Goal: Download file/media

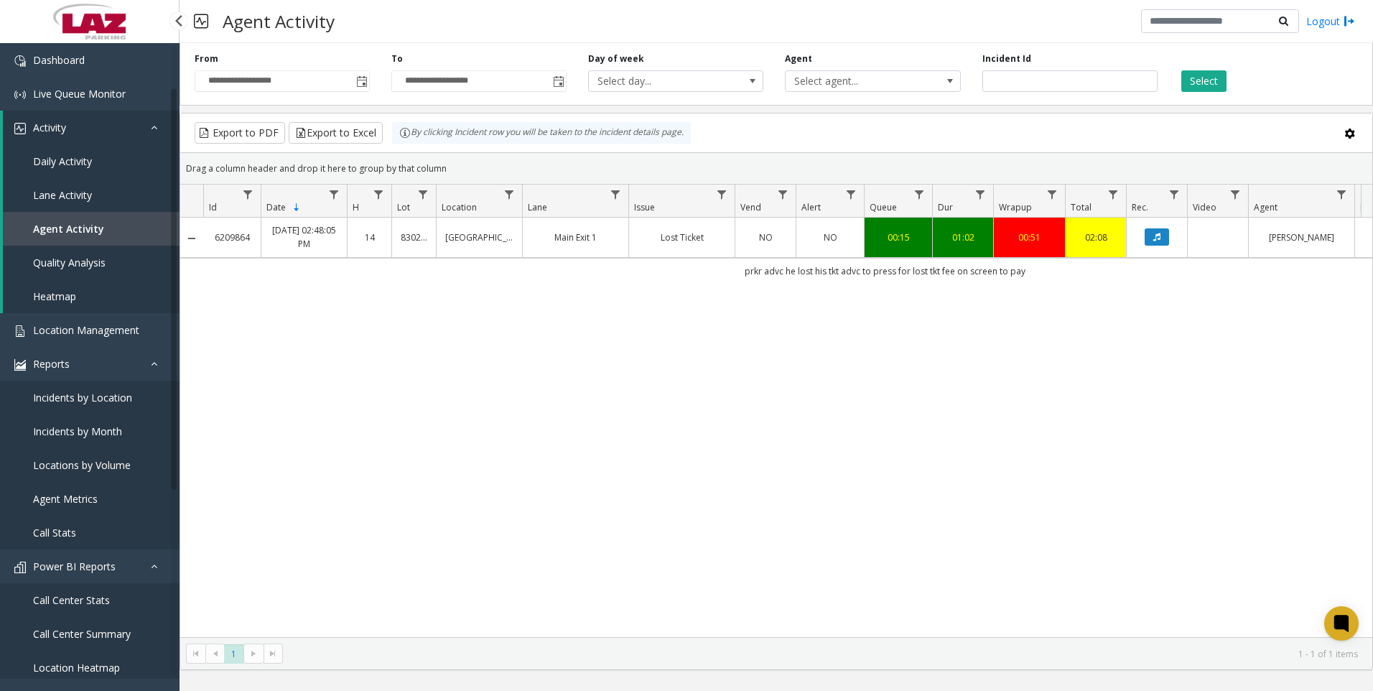
scroll to position [72, 0]
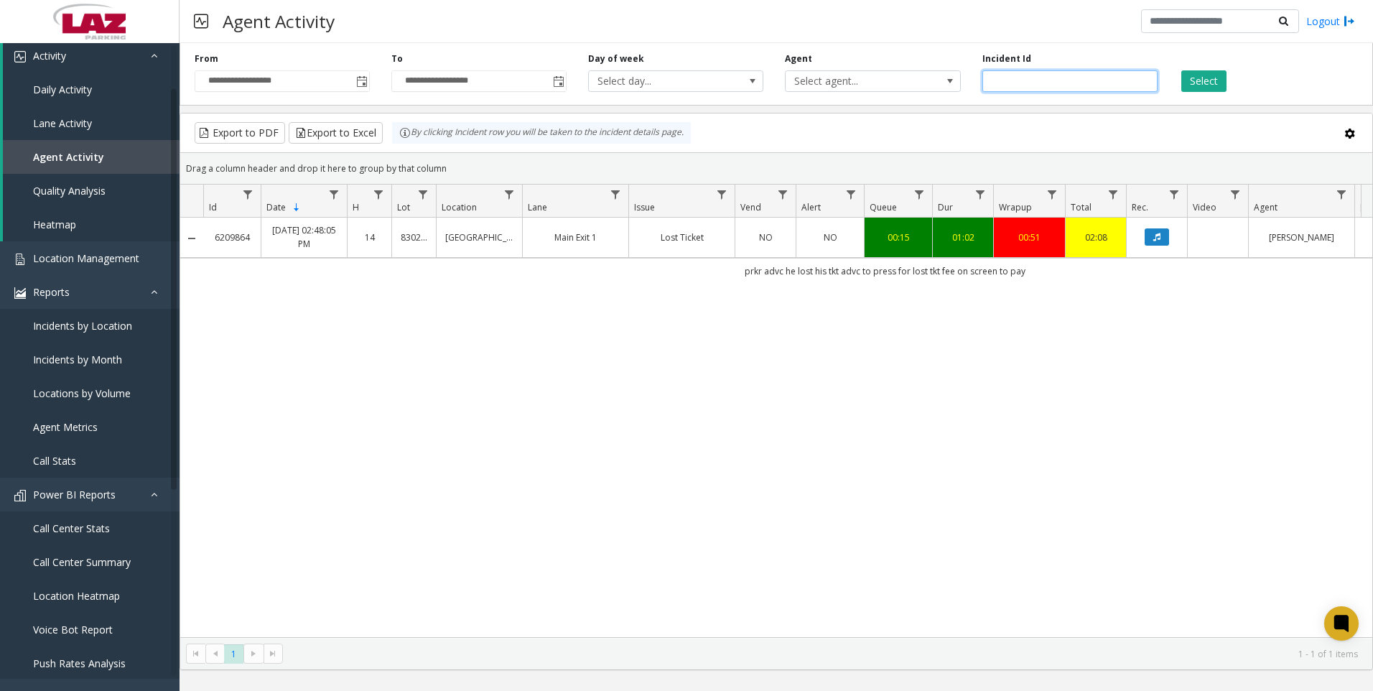
click at [1041, 75] on input "*******" at bounding box center [1069, 81] width 175 height 22
paste input "number"
click at [1193, 79] on button "Select" at bounding box center [1203, 81] width 45 height 22
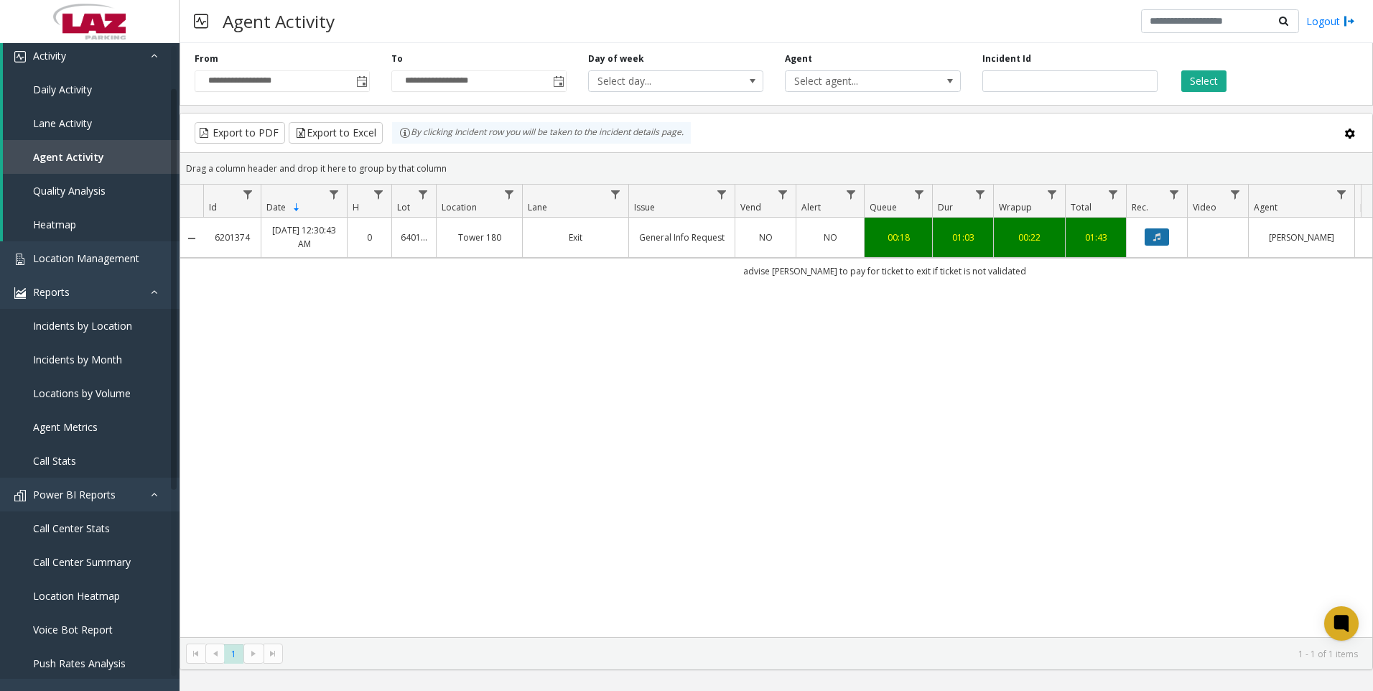
click at [1157, 243] on button "Data table" at bounding box center [1156, 236] width 24 height 17
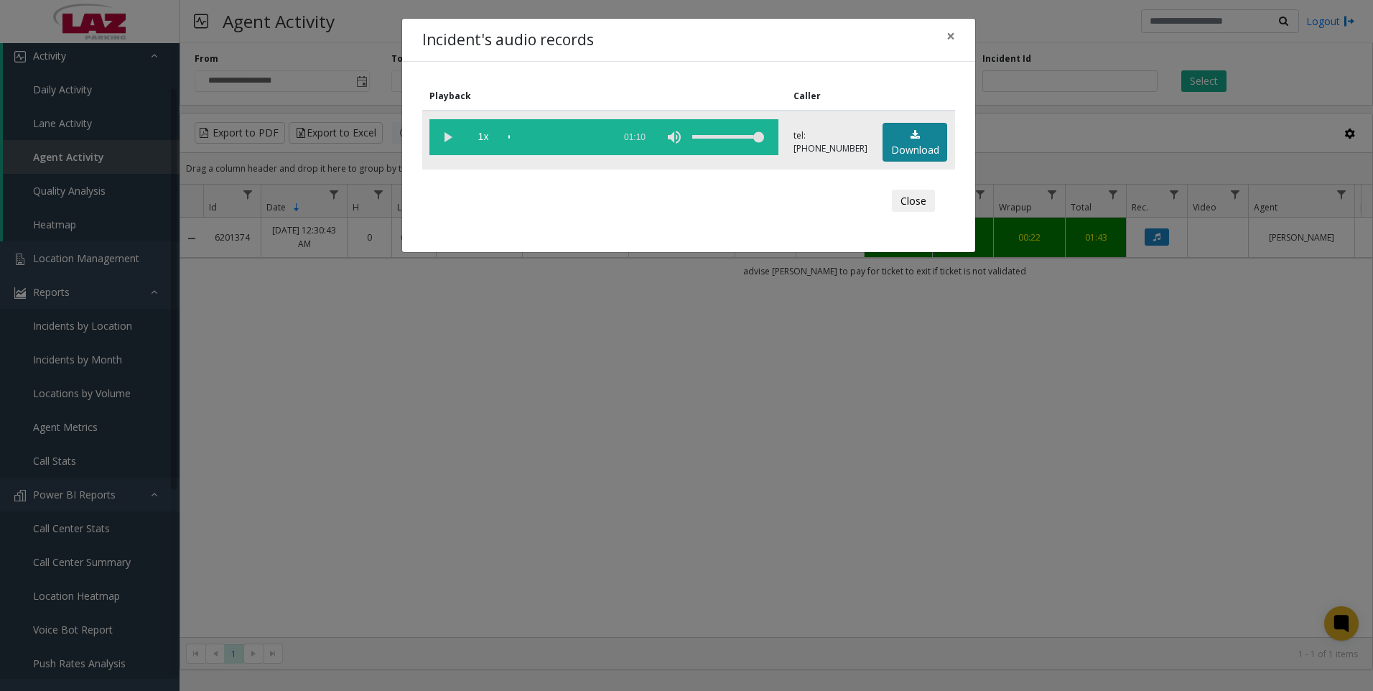
click at [902, 142] on link "Download" at bounding box center [914, 142] width 65 height 39
click at [1168, 551] on div "Incident's audio records × Playback Caller 1x 01:10 tel:[PHONE_NUMBER] Download…" at bounding box center [686, 345] width 1373 height 691
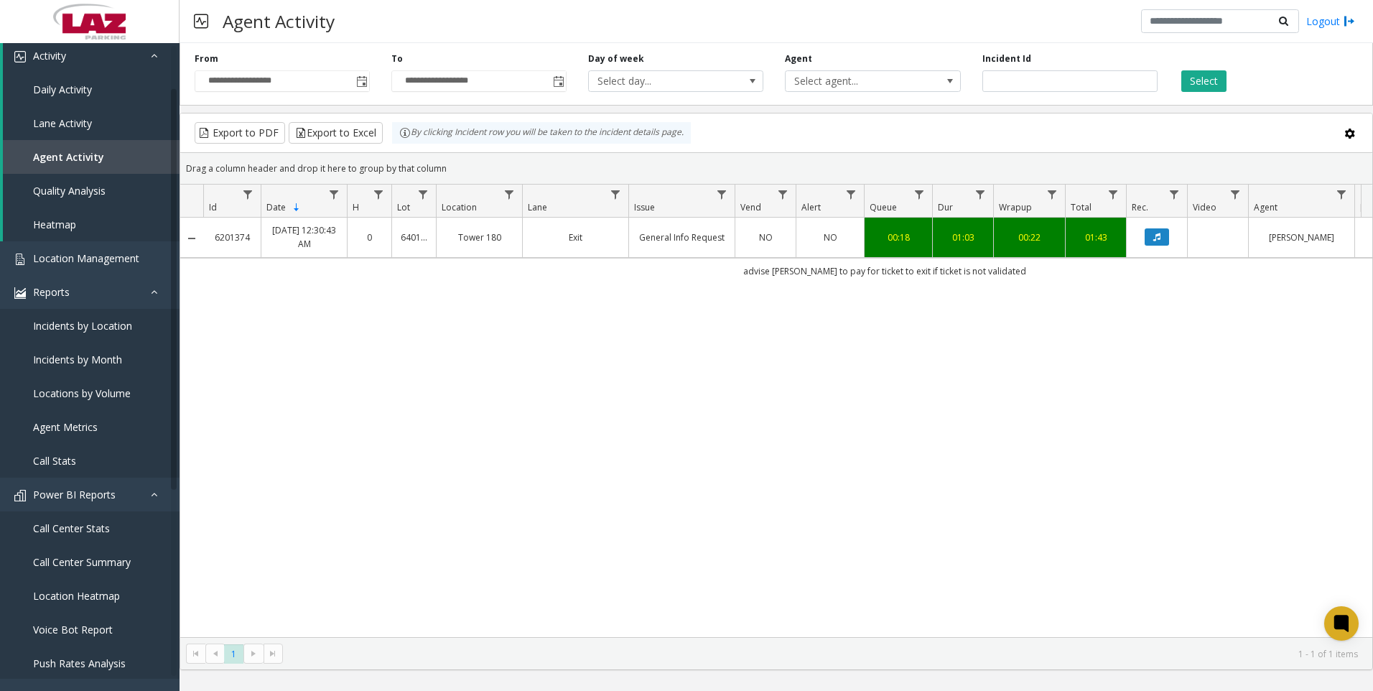
scroll to position [0, 205]
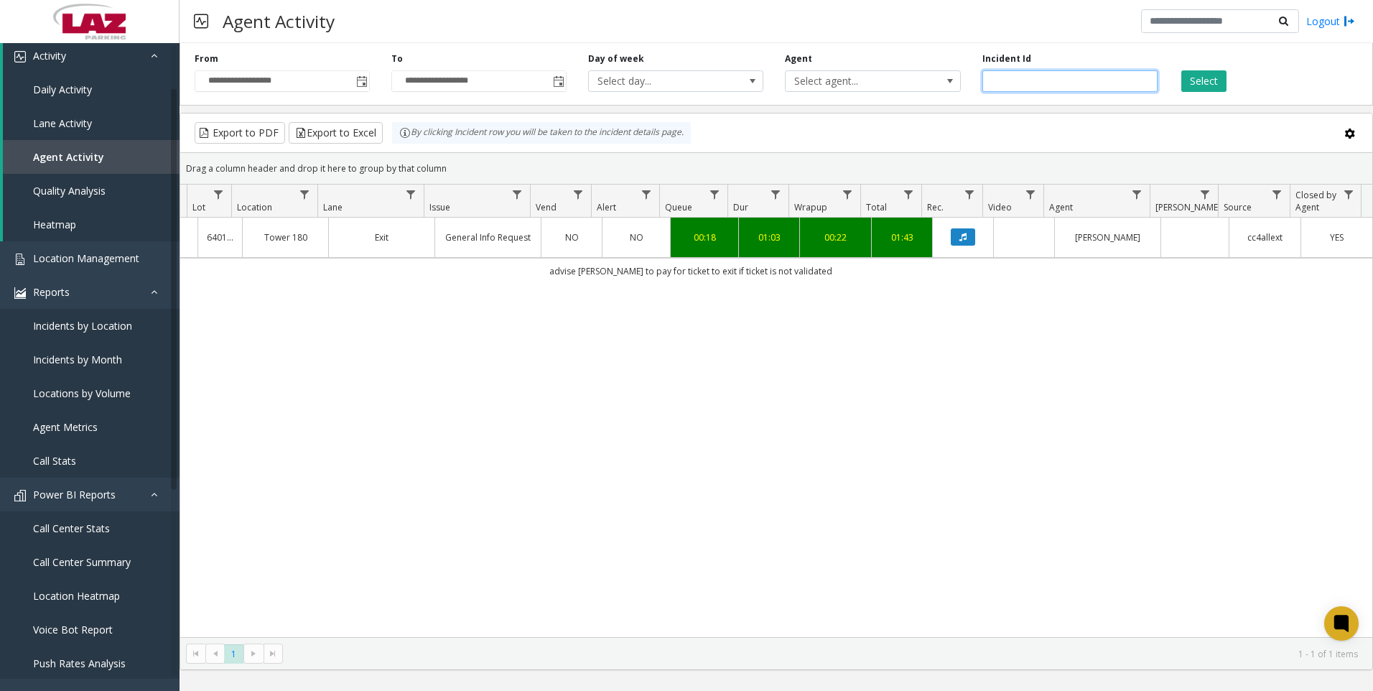
click at [1037, 89] on input "*******" at bounding box center [1069, 81] width 175 height 22
paste input "number"
type input "*******"
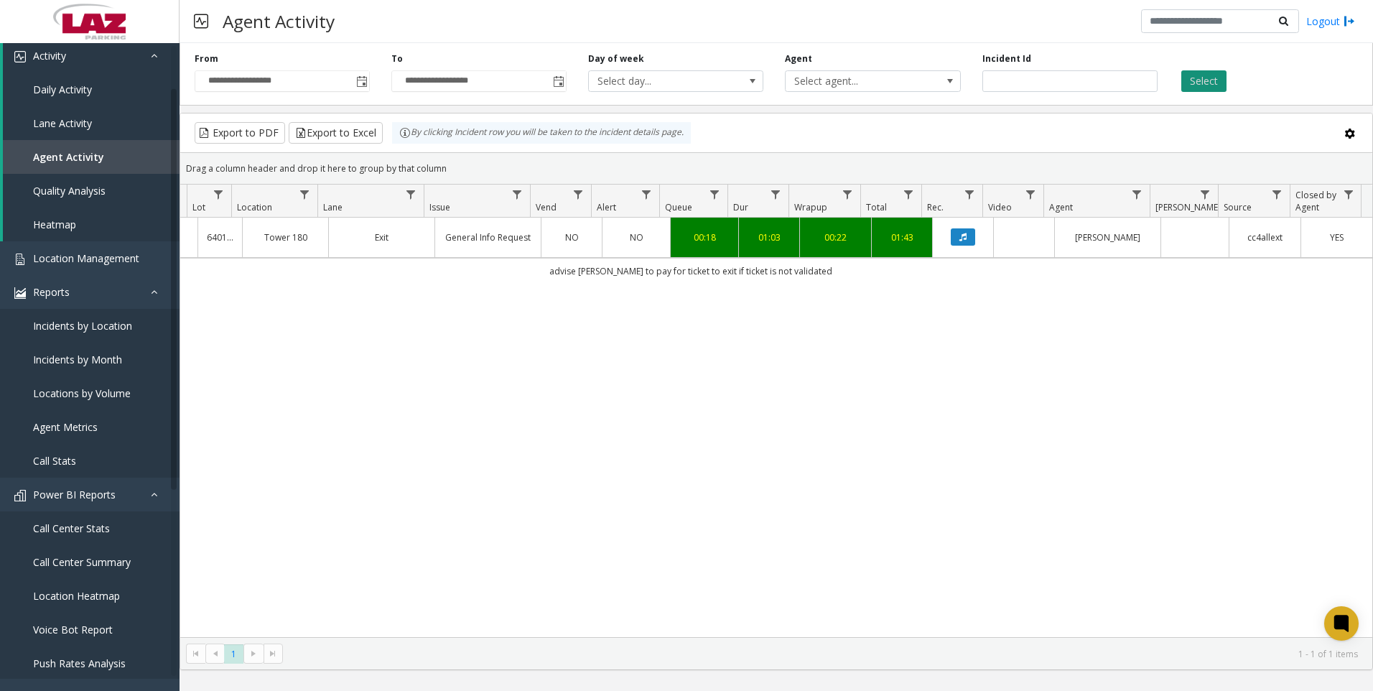
click at [1209, 74] on button "Select" at bounding box center [1203, 81] width 45 height 22
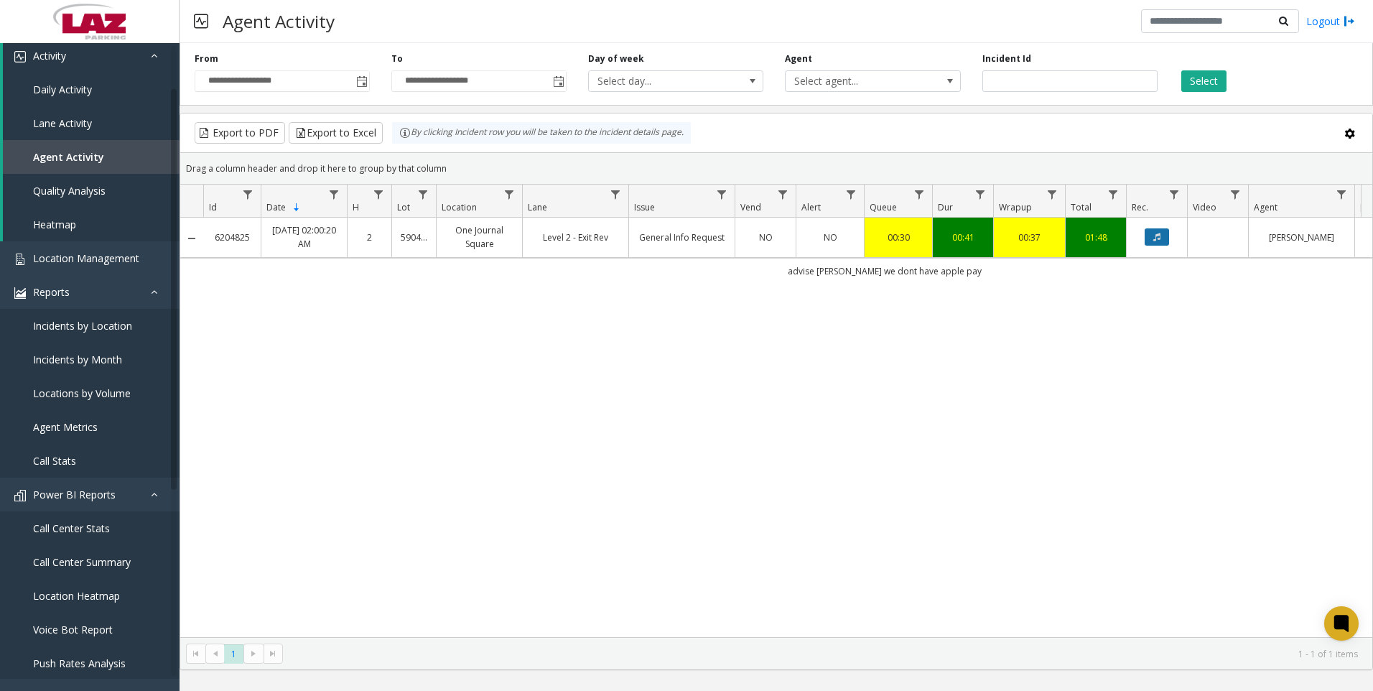
click at [1152, 241] on button "Data table" at bounding box center [1156, 236] width 24 height 17
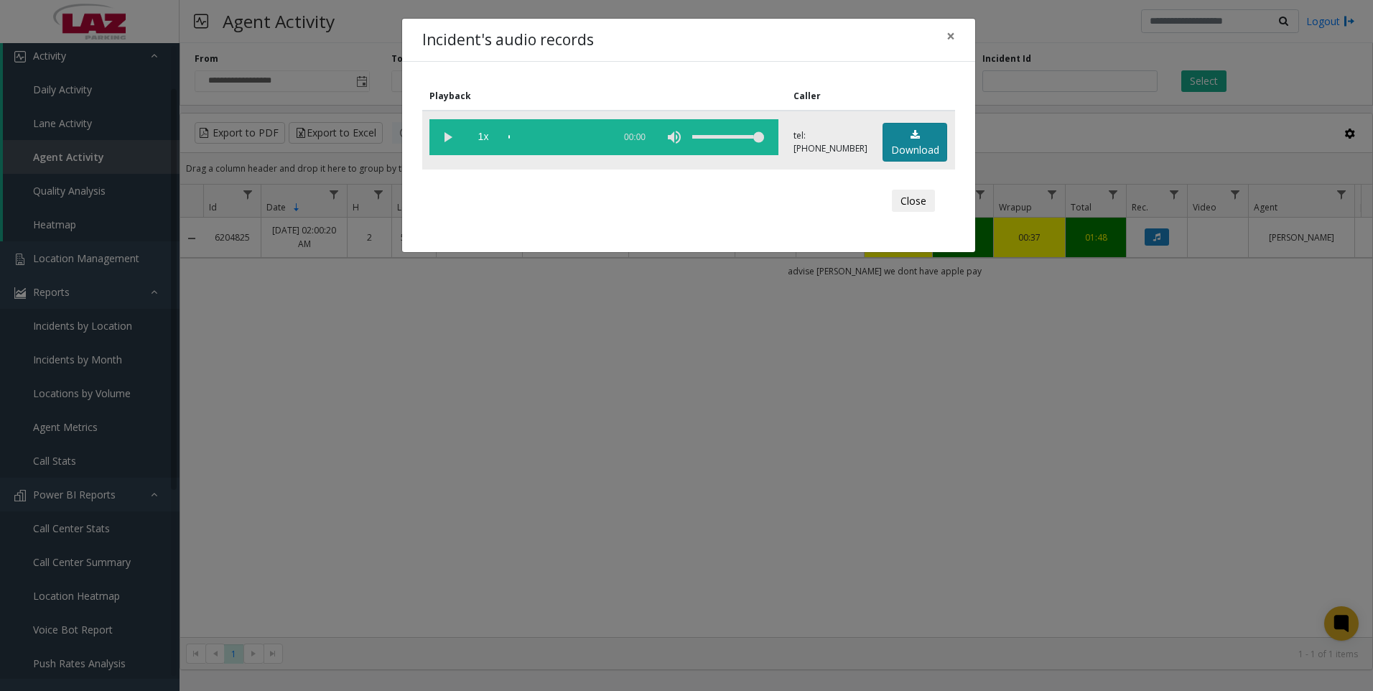
click at [908, 151] on link "Download" at bounding box center [914, 142] width 65 height 39
drag, startPoint x: 1213, startPoint y: 512, endPoint x: 575, endPoint y: 523, distance: 637.6
click at [1213, 512] on div "Incident's audio records × Playback Caller 1x 01:03 tel:[CREDIT_CARD_NUMBER] Do…" at bounding box center [686, 345] width 1373 height 691
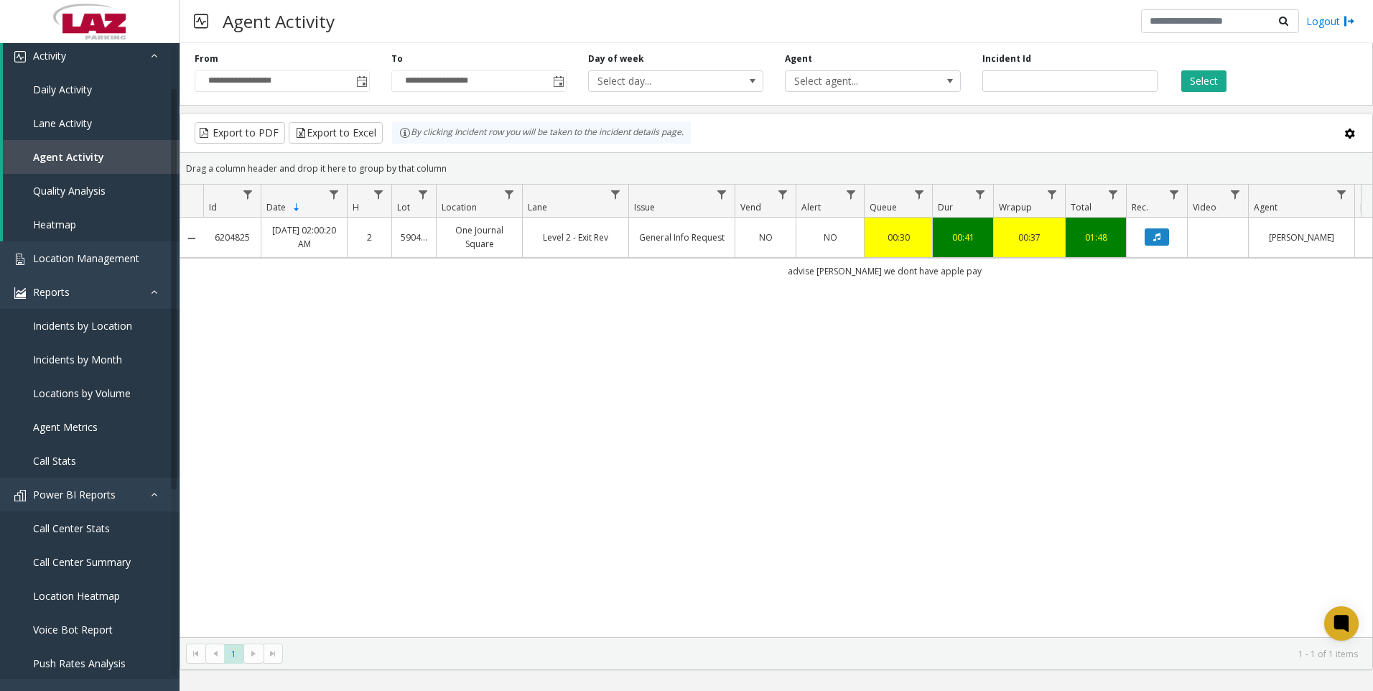
click at [1203, 388] on div "6204825 [DATE] 02:00:20 AM 2 590486 One Journal Square Level 2 - Exit Rev Gener…" at bounding box center [776, 427] width 1192 height 419
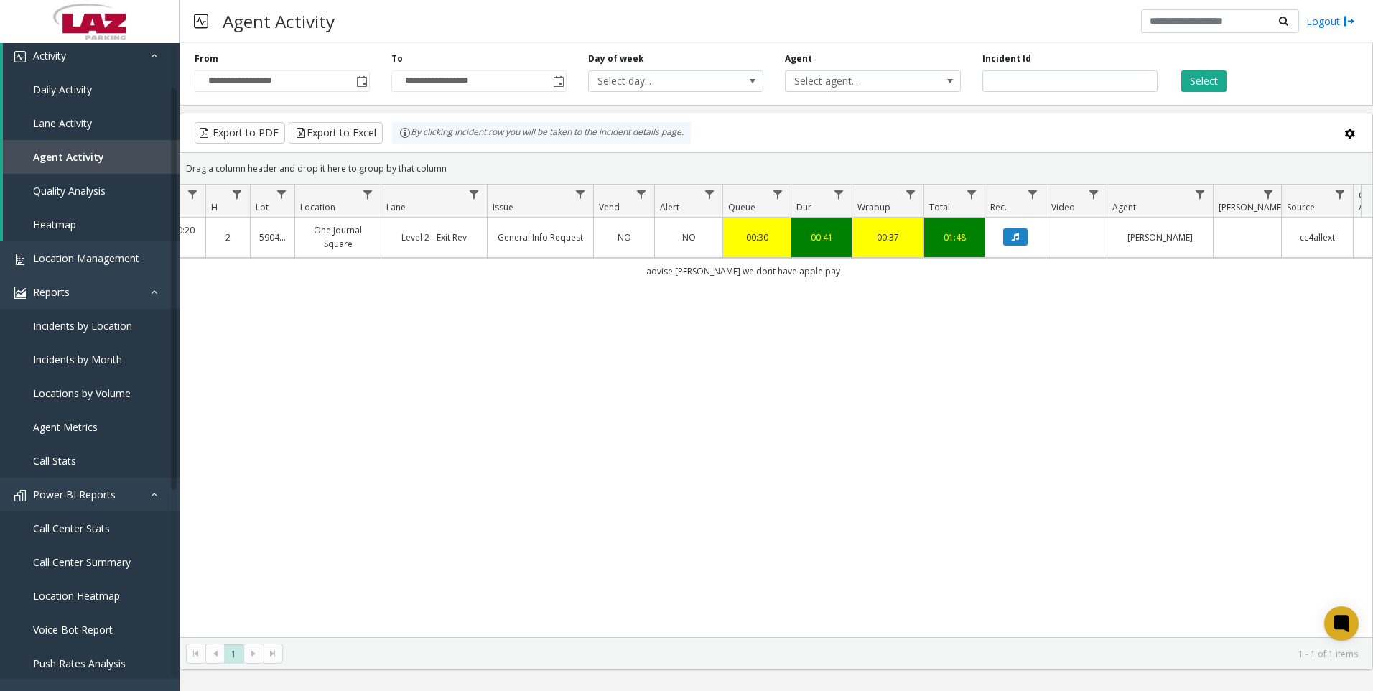
scroll to position [0, 205]
